Goal: Transaction & Acquisition: Purchase product/service

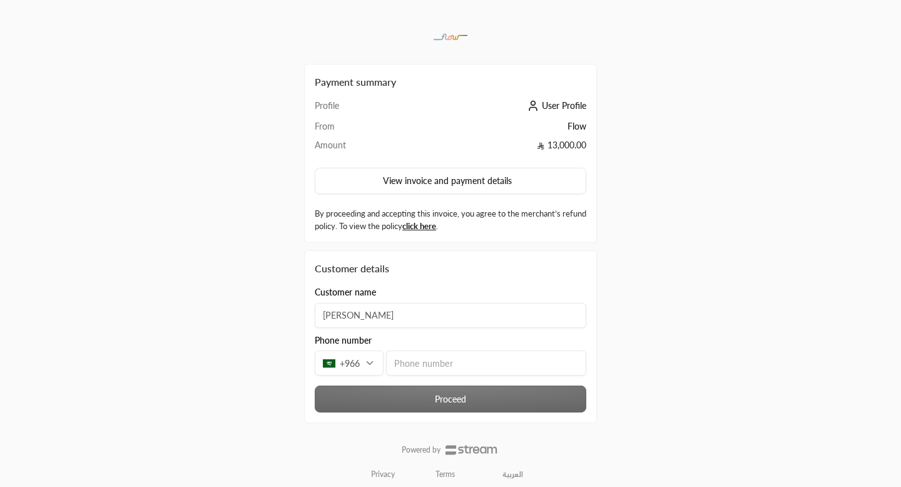
click at [403, 360] on input "tel" at bounding box center [486, 363] width 200 height 25
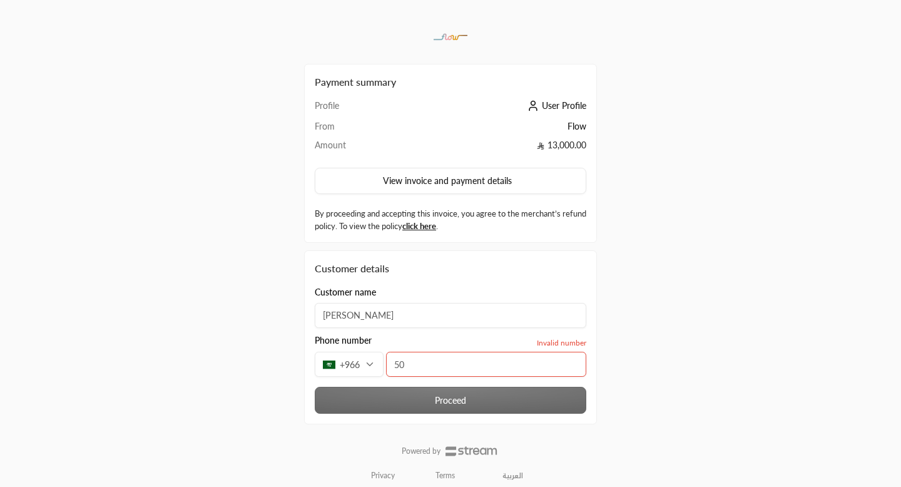
type input "5"
click at [371, 363] on div "+966" at bounding box center [349, 364] width 69 height 25
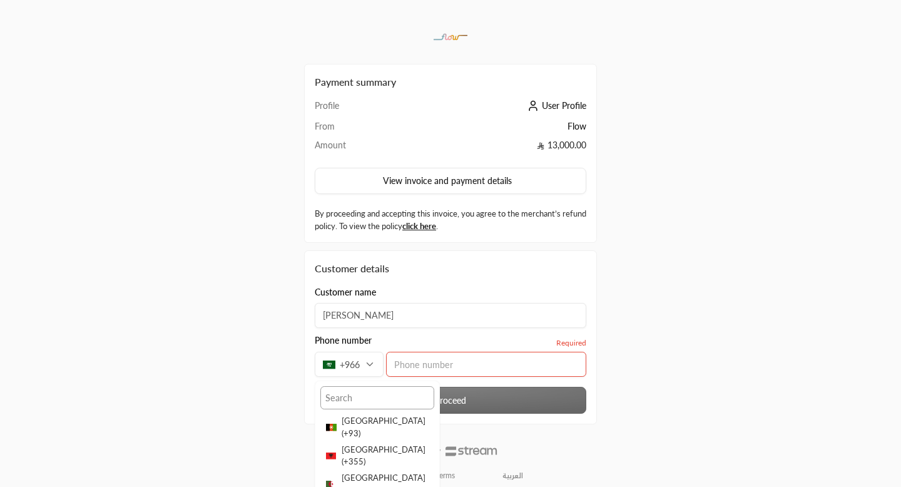
click at [366, 398] on input "text" at bounding box center [378, 397] width 114 height 23
click at [339, 399] on input "[PHONE_NUMBER]" at bounding box center [378, 397] width 114 height 23
type input "7766690419"
click at [374, 371] on div "+966" at bounding box center [349, 364] width 69 height 25
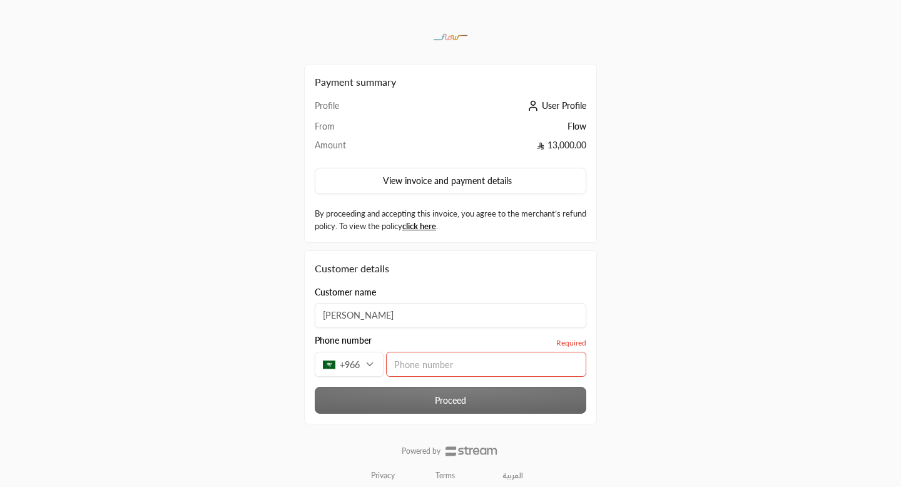
click at [372, 365] on div "+966" at bounding box center [349, 364] width 69 height 25
click at [367, 364] on div "+966" at bounding box center [349, 364] width 69 height 25
click at [362, 364] on div "+966" at bounding box center [349, 364] width 69 height 25
click at [357, 361] on div "+966" at bounding box center [349, 364] width 69 height 25
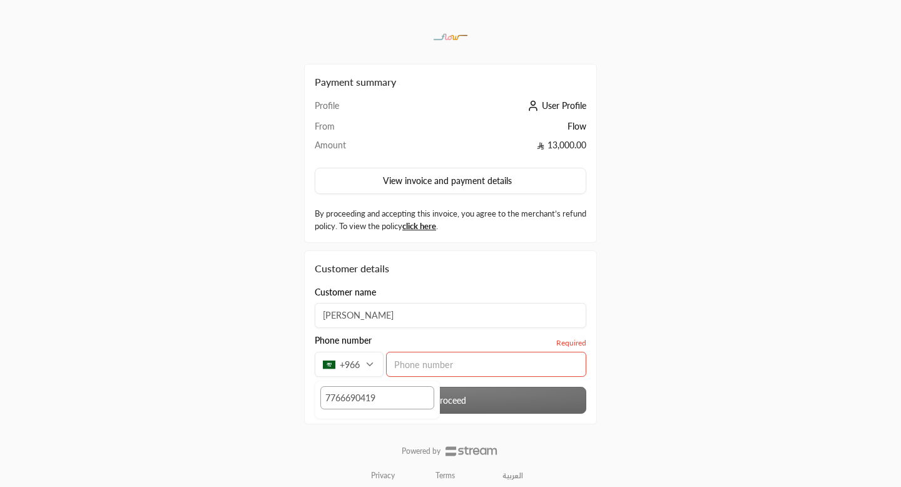
click at [374, 395] on input "7766690419" at bounding box center [378, 397] width 114 height 23
type input "501344188"
click at [414, 364] on input "tel" at bounding box center [486, 364] width 200 height 25
type input "1"
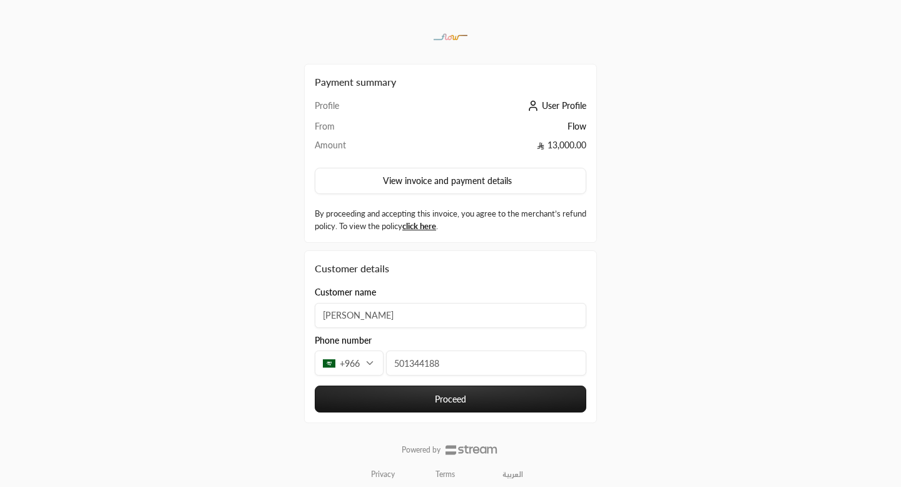
type input "501344188"
click at [625, 299] on div "Payment summary Profile User Profile From Flow Amount 13,000.00 View invoice an…" at bounding box center [450, 247] width 451 height 495
click at [556, 312] on input "[PERSON_NAME]" at bounding box center [451, 315] width 272 height 25
type input "[PERSON_NAME]"
click at [680, 318] on div "Payment summary Profile User Profile From Flow Amount 13,000.00 View invoice an…" at bounding box center [450, 247] width 901 height 495
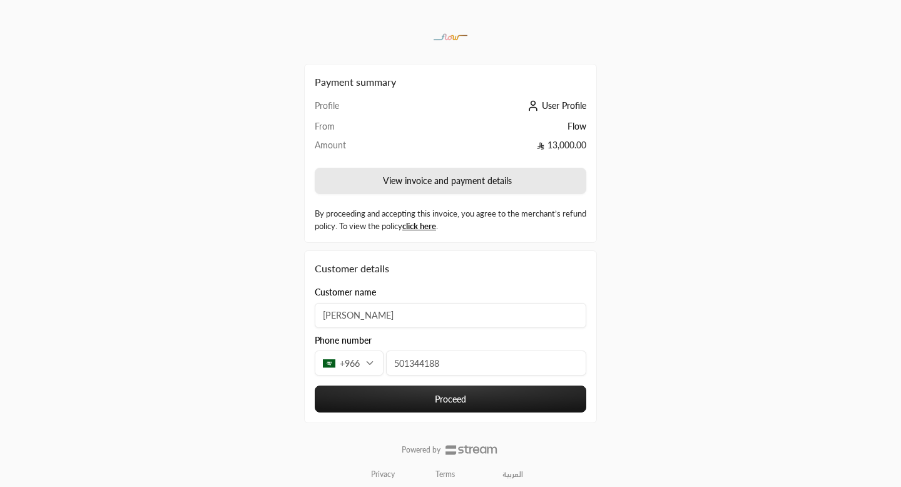
click at [403, 183] on button "View invoice and payment details" at bounding box center [451, 181] width 272 height 26
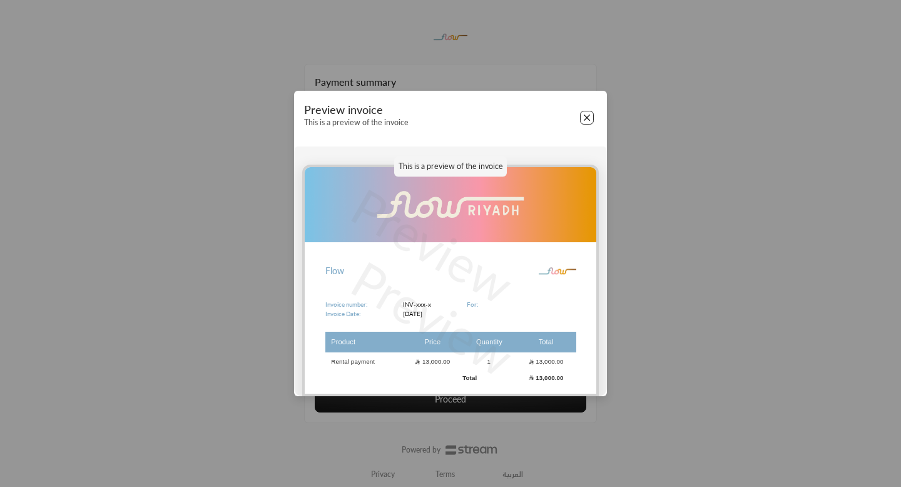
click at [587, 118] on button "Close" at bounding box center [587, 118] width 14 height 14
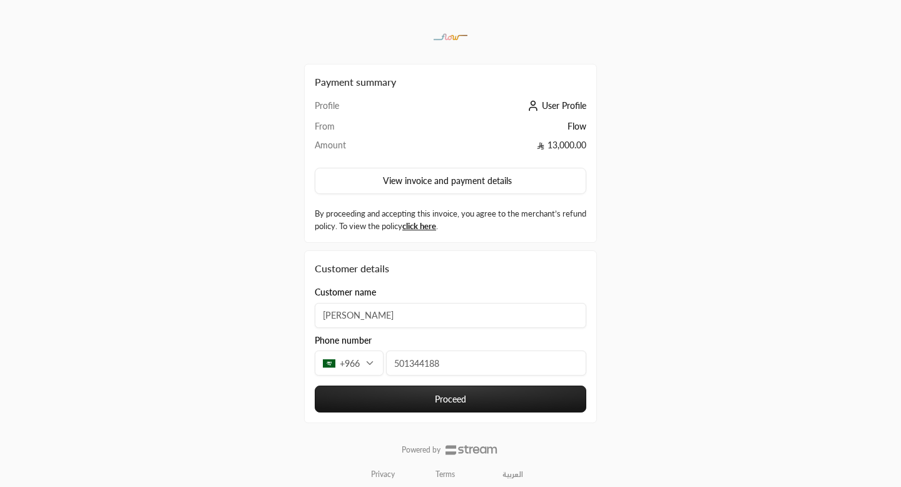
scroll to position [8, 0]
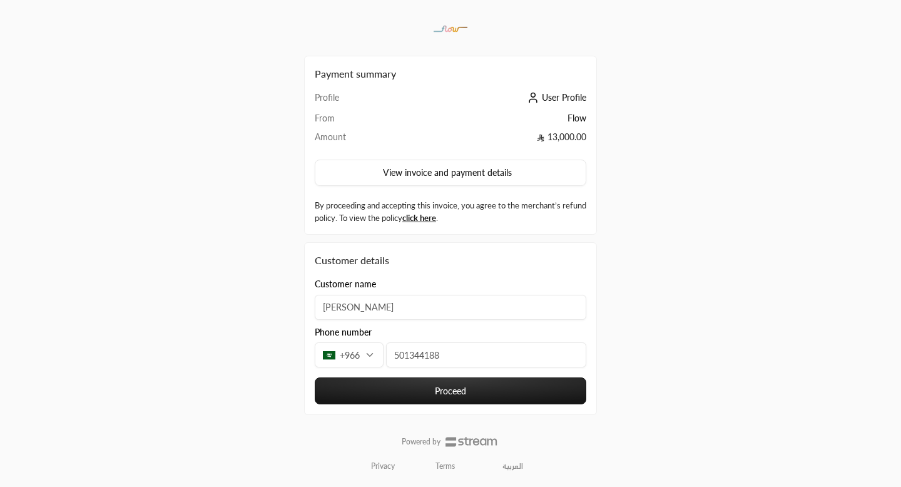
click at [449, 391] on button "Proceed" at bounding box center [451, 390] width 272 height 27
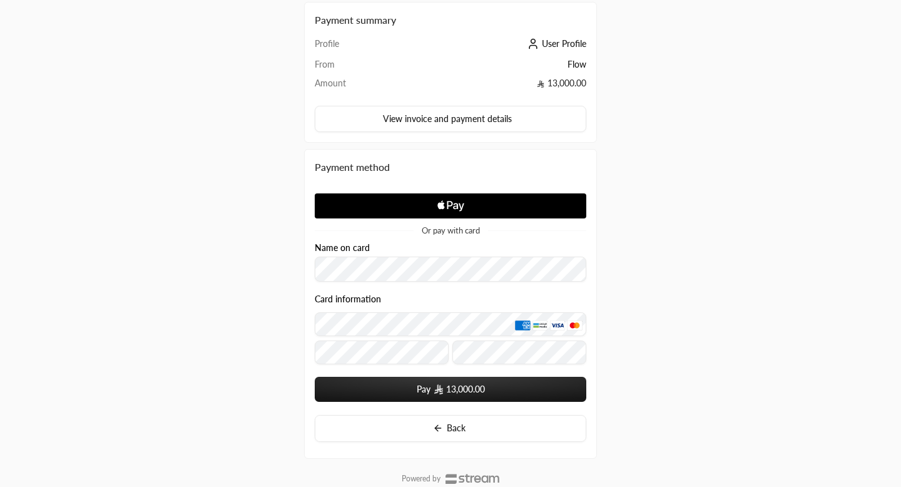
scroll to position [63, 0]
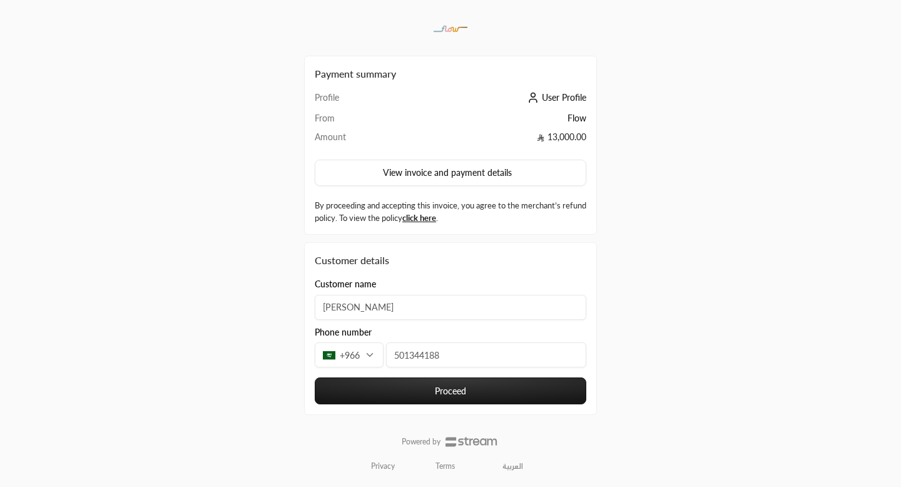
scroll to position [8, 0]
click at [366, 357] on div "+966" at bounding box center [349, 354] width 69 height 25
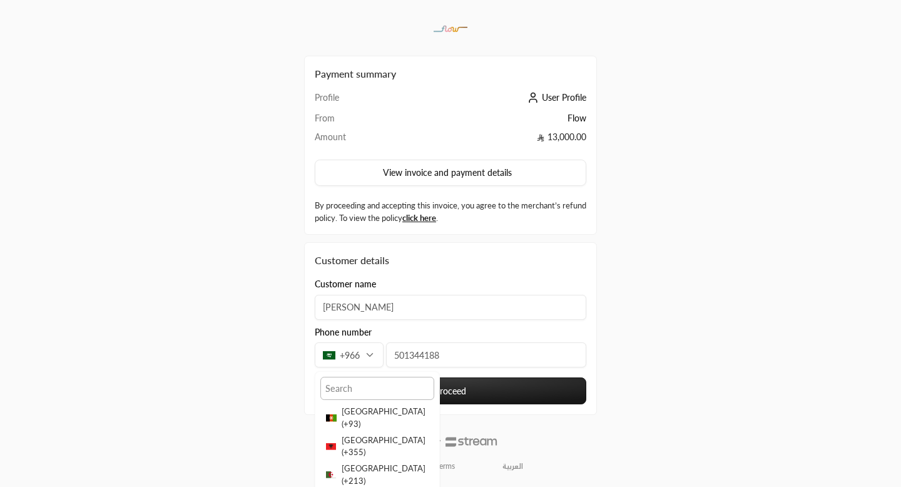
scroll to position [63, 0]
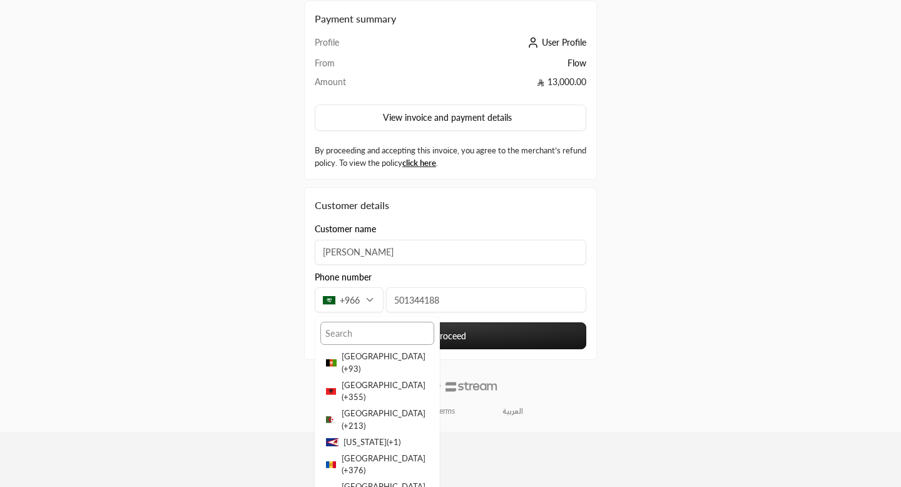
click at [364, 336] on input "text" at bounding box center [378, 333] width 114 height 23
type input "44"
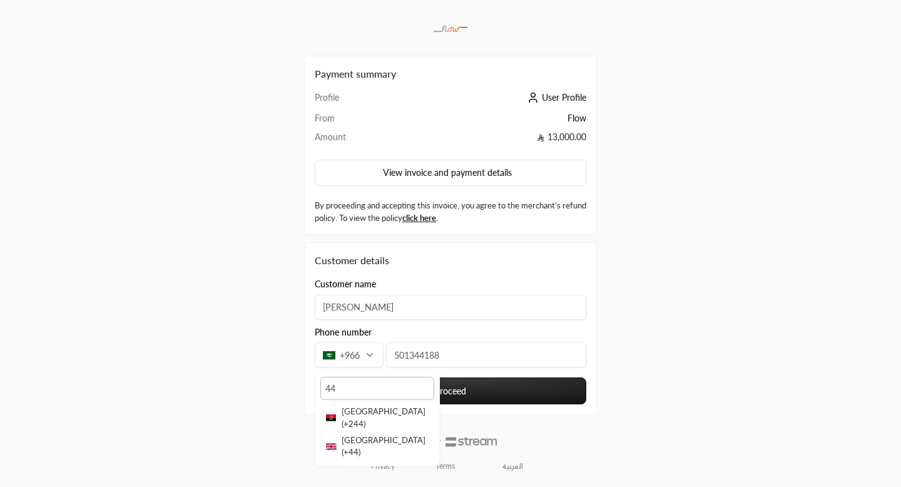
click at [448, 352] on input "501344188" at bounding box center [486, 354] width 200 height 25
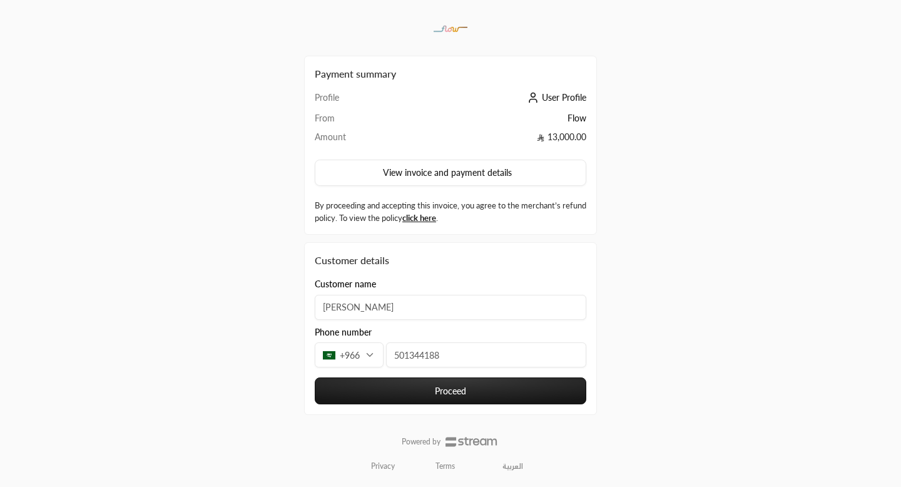
click at [450, 398] on button "Proceed" at bounding box center [451, 390] width 272 height 27
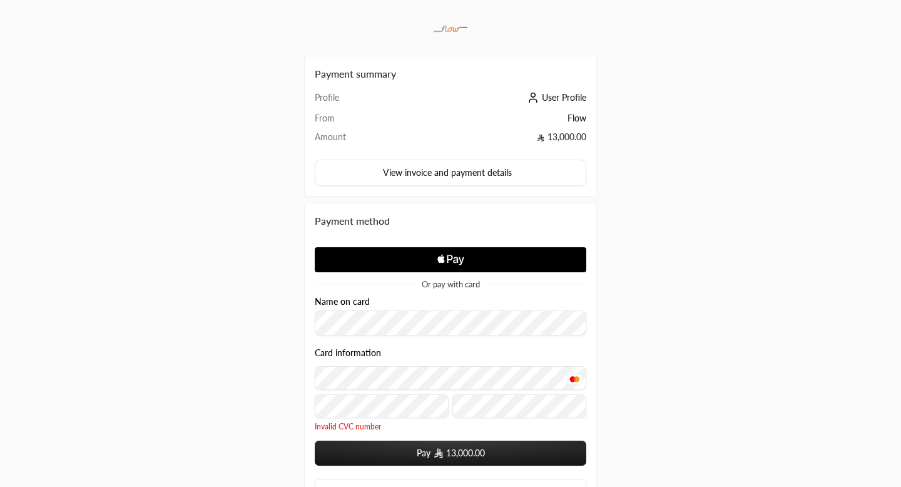
click at [624, 446] on div "Payment summary Profile User Profile From Flow Amount 13,000.00 View invoice an…" at bounding box center [450, 290] width 451 height 596
click at [415, 429] on span "Invalid CVC number" at bounding box center [451, 427] width 272 height 10
click at [646, 423] on div "Payment summary Profile User Profile From Flow Amount 13,000.00 View invoice an…" at bounding box center [450, 290] width 451 height 596
click at [496, 454] on button "Pay 13,000.00" at bounding box center [451, 453] width 272 height 25
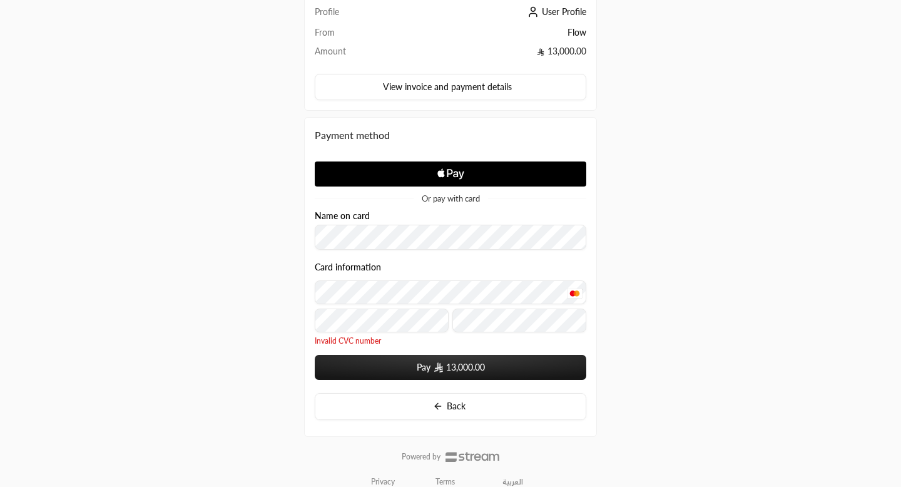
scroll to position [110, 0]
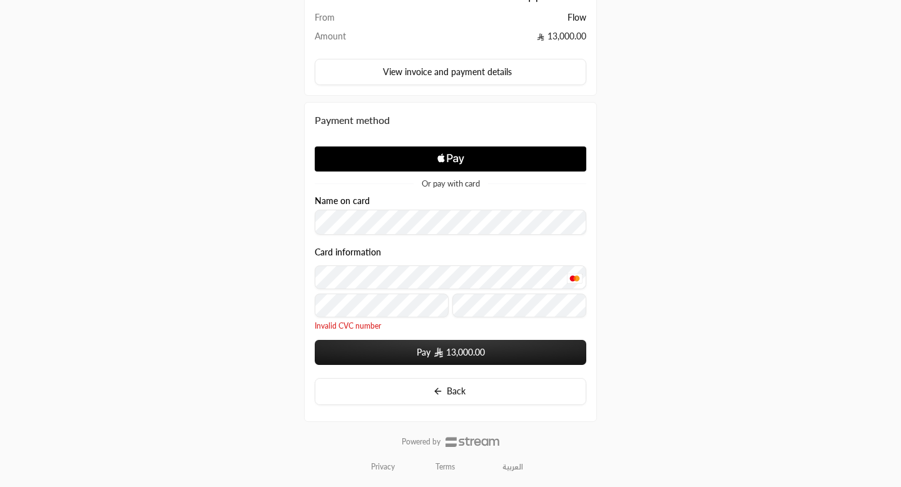
click at [449, 348] on span "13,000.00" at bounding box center [465, 352] width 39 height 13
